Goal: Check status: Check status

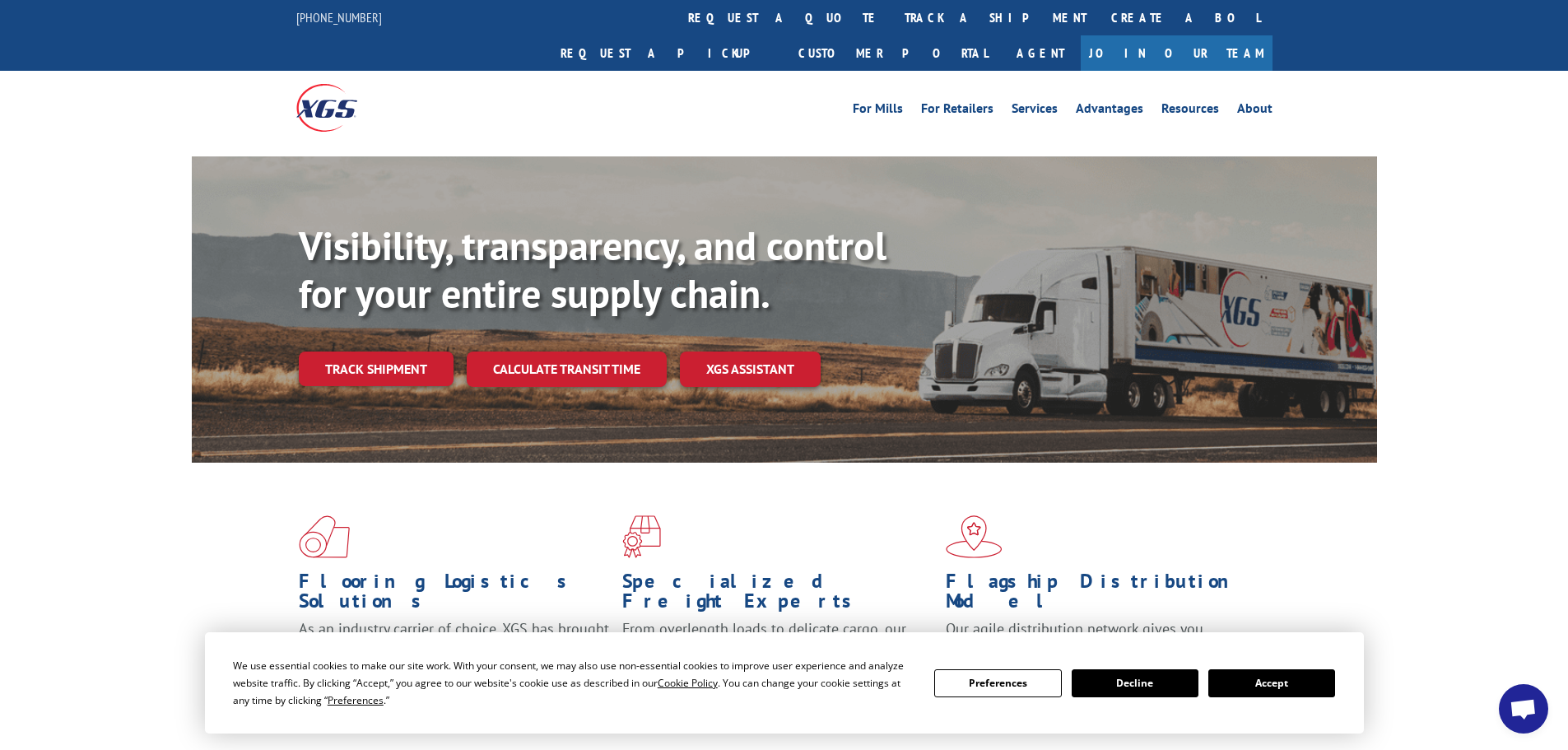
click at [1263, 686] on button "Accept" at bounding box center [1272, 682] width 126 height 28
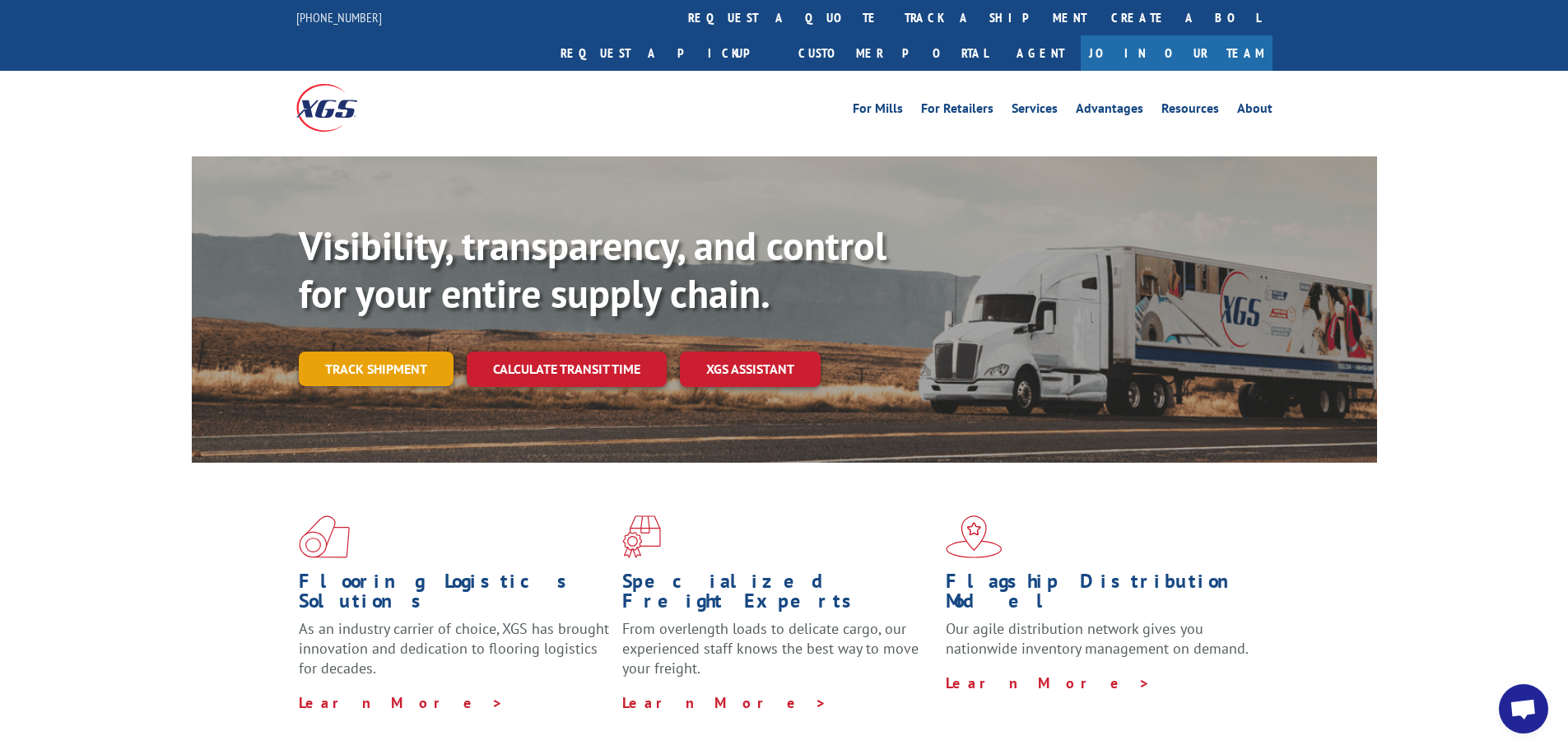
click at [397, 351] on link "Track shipment" at bounding box center [376, 368] width 155 height 34
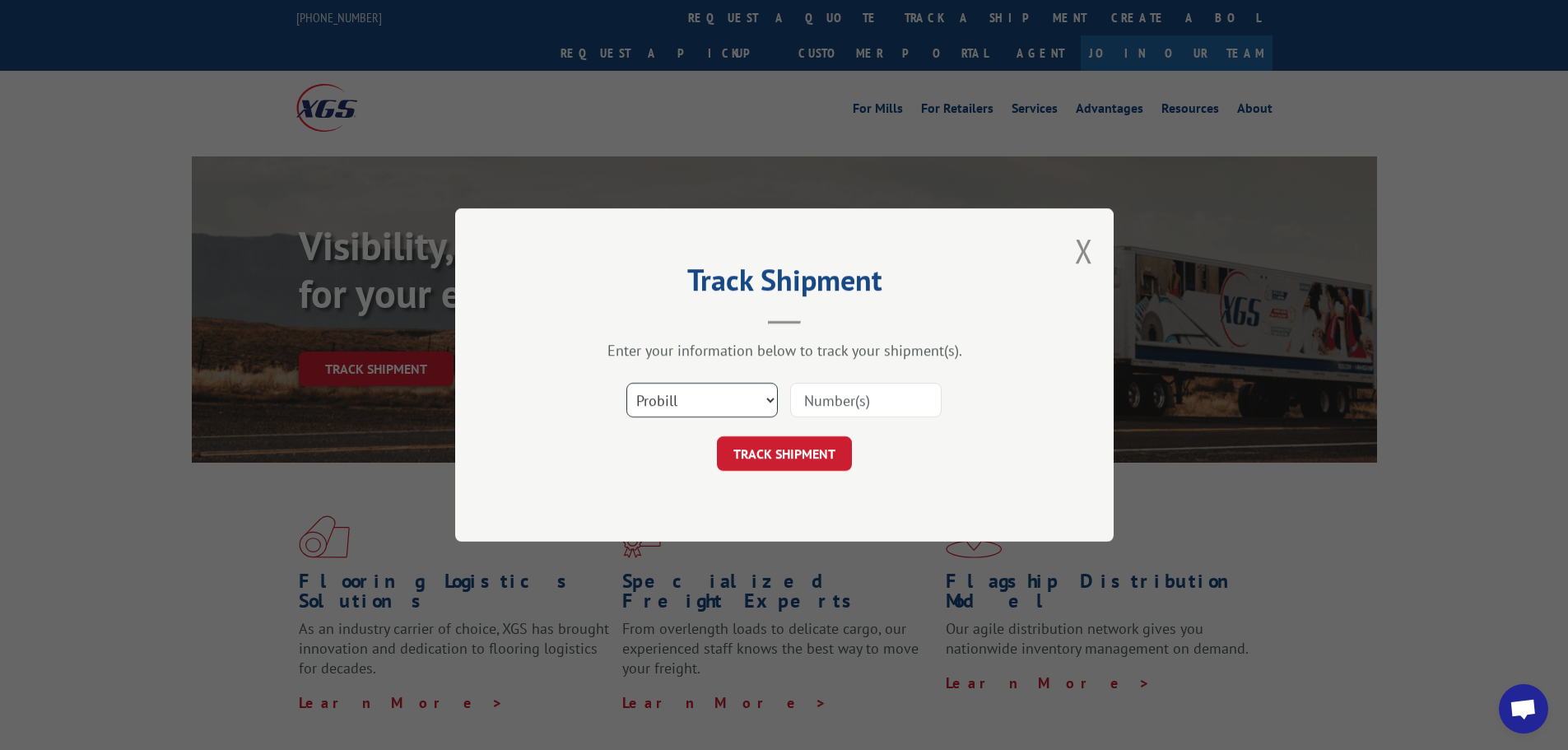
click at [711, 402] on select "Select category... Probill BOL PO" at bounding box center [703, 400] width 151 height 34
select select "bol"
click at [627, 383] on select "Select category... Probill BOL PO" at bounding box center [703, 400] width 151 height 34
click at [860, 406] on input at bounding box center [866, 400] width 151 height 34
paste input "5590505"
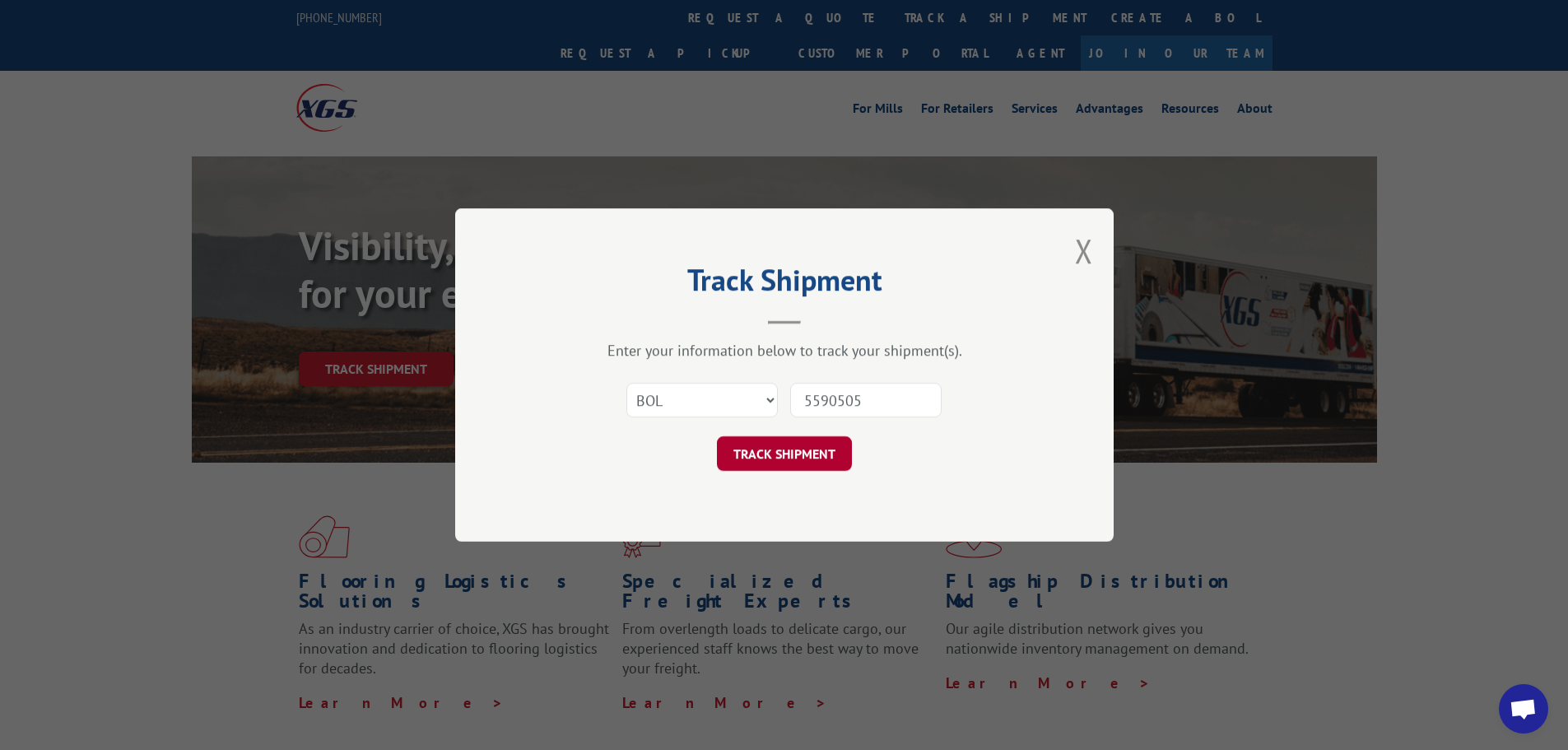
type input "5590505"
click at [787, 446] on button "TRACK SHIPMENT" at bounding box center [784, 453] width 135 height 34
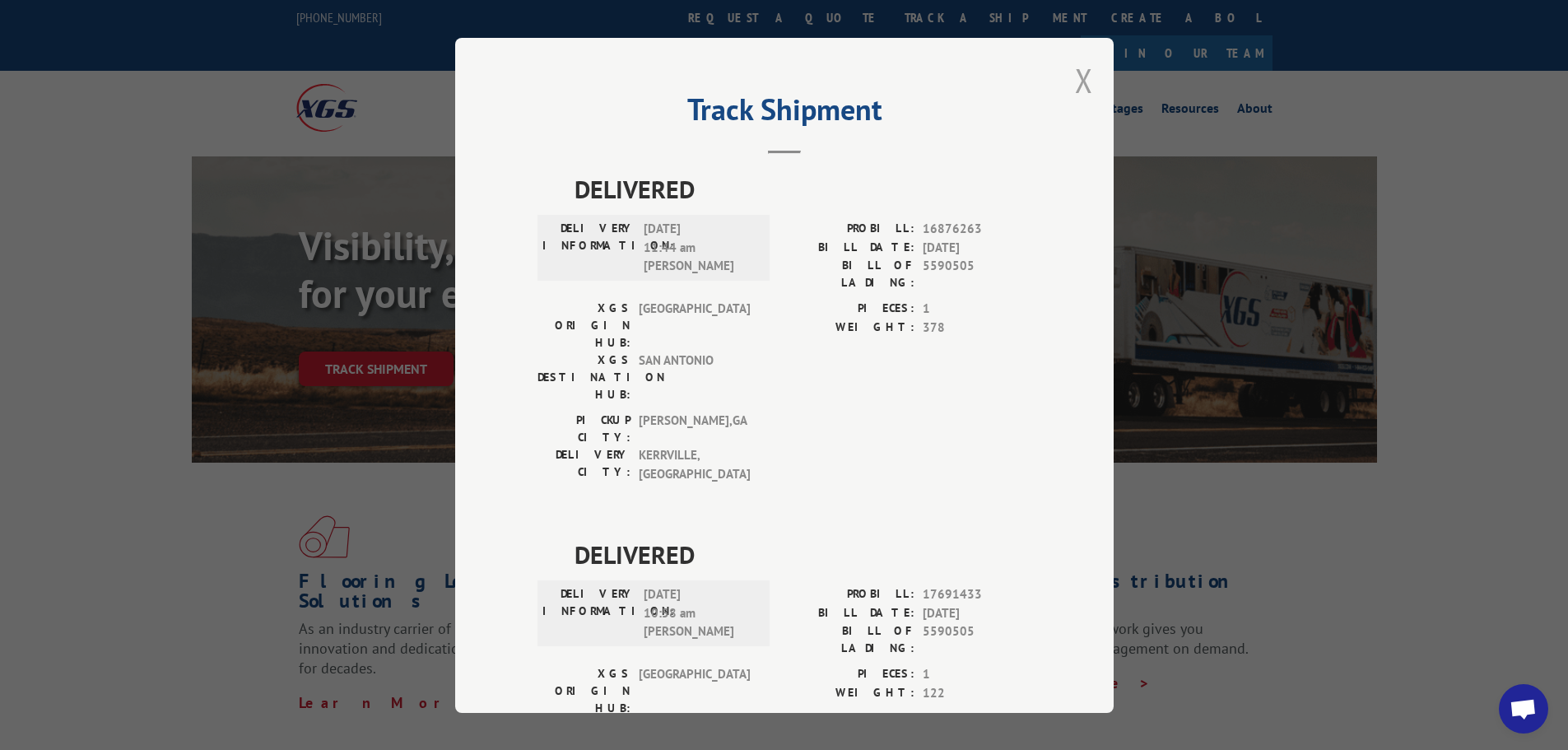
click at [1076, 87] on button "Close modal" at bounding box center [1084, 80] width 18 height 44
